Goal: Navigation & Orientation: Find specific page/section

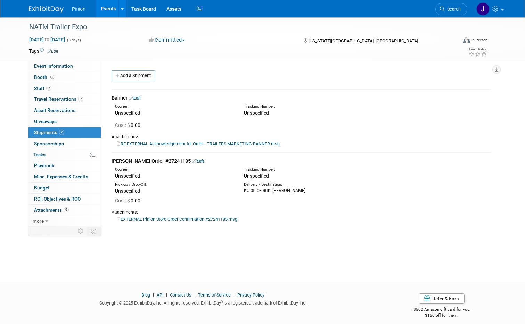
click at [47, 8] on img at bounding box center [46, 9] width 35 height 7
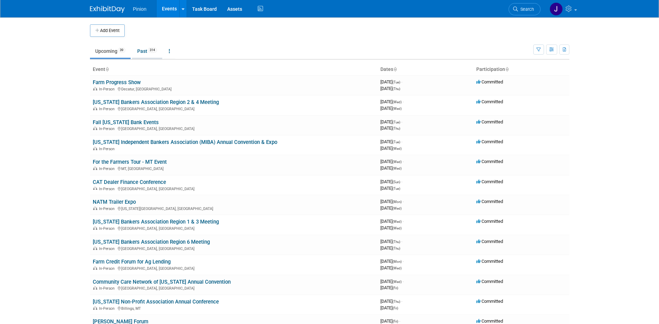
click at [149, 52] on link "Past 314" at bounding box center [147, 50] width 30 height 13
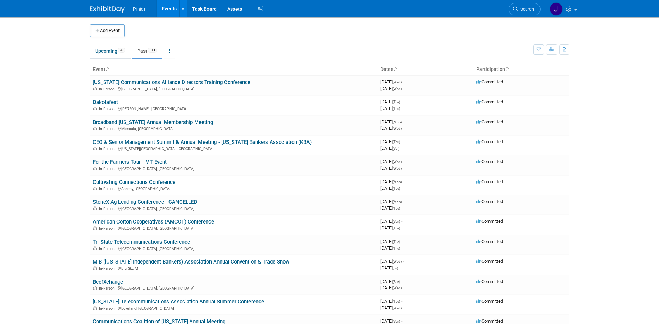
click at [106, 52] on link "Upcoming 39" at bounding box center [110, 50] width 41 height 13
